Goal: Learn about a topic

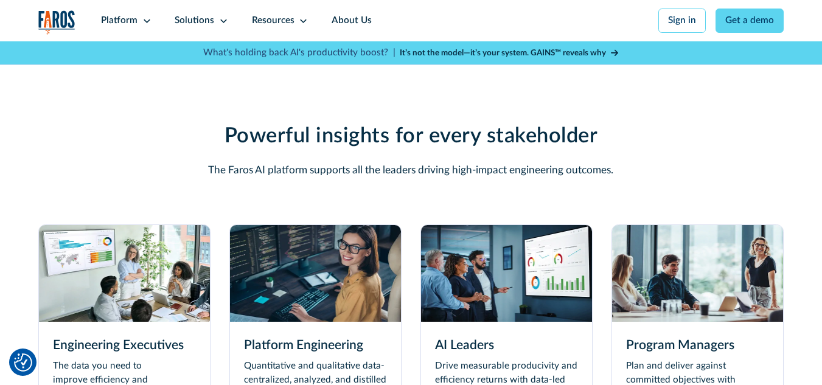
scroll to position [3326, 0]
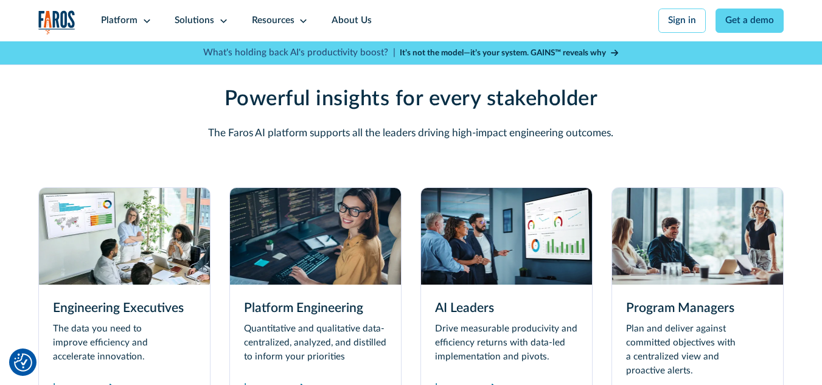
click at [505, 234] on img at bounding box center [506, 236] width 171 height 96
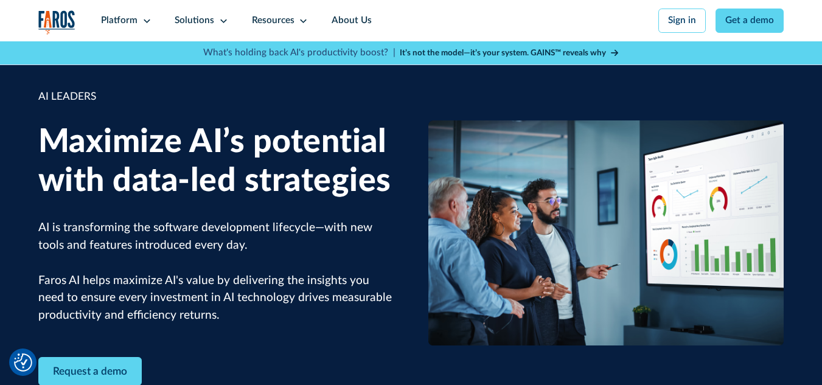
click at [611, 50] on icon at bounding box center [614, 53] width 7 height 8
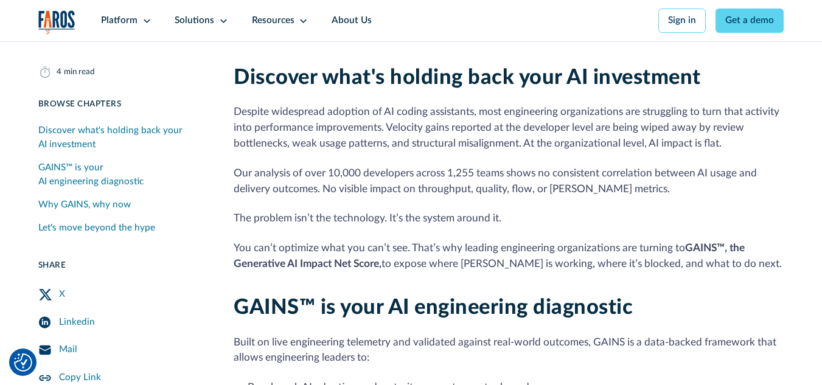
scroll to position [365, 0]
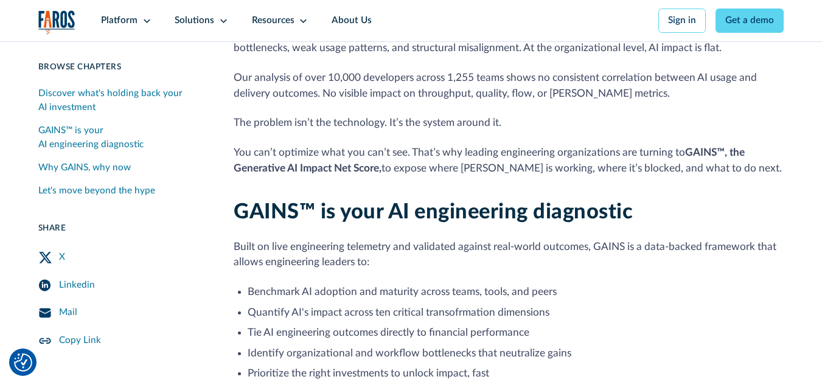
click at [67, 288] on div "Linkedin" at bounding box center [77, 286] width 36 height 14
